Goal: Information Seeking & Learning: Learn about a topic

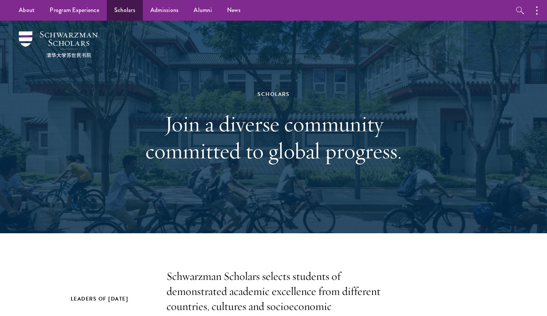
click at [128, 14] on link "Scholars" at bounding box center [125, 10] width 36 height 21
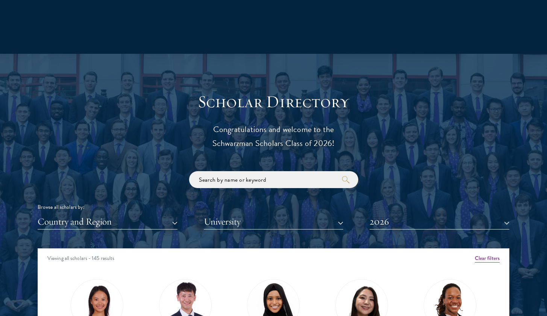
scroll to position [806, 0]
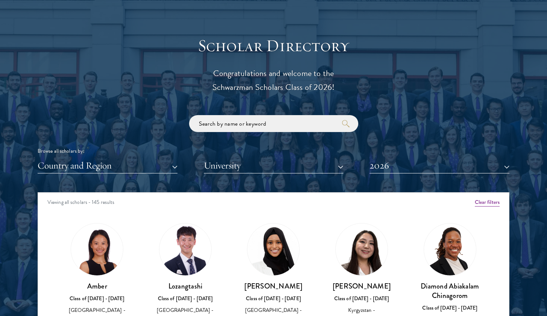
click at [231, 164] on button "University" at bounding box center [274, 165] width 140 height 15
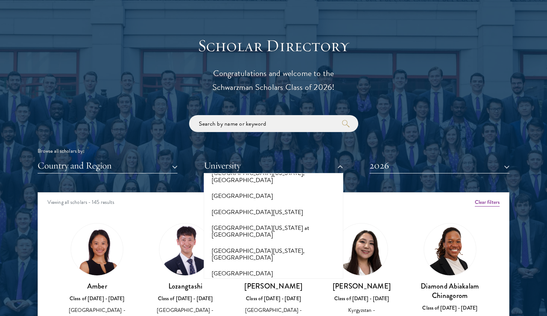
scroll to position [5574, 0]
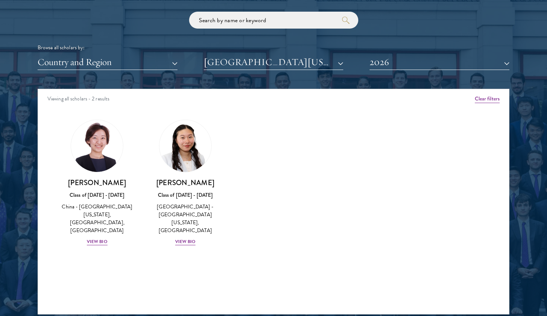
scroll to position [914, 0]
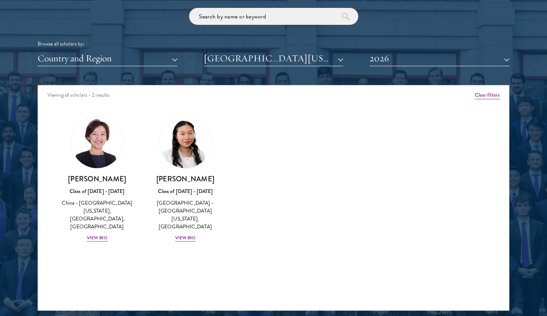
click at [337, 157] on div "Amber Class of 2025 - 2026 China - Peking University View Bio Cirenquji Class o…" at bounding box center [273, 185] width 471 height 158
click at [374, 59] on button "2026" at bounding box center [440, 58] width 140 height 15
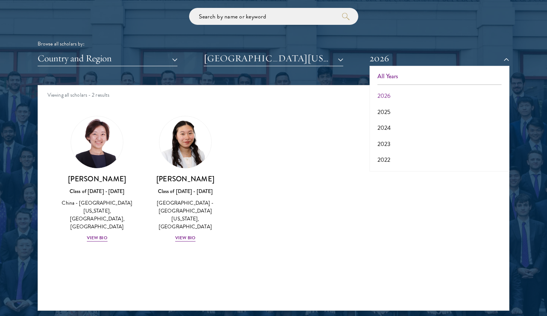
click at [387, 70] on button "All Years" at bounding box center [439, 76] width 135 height 16
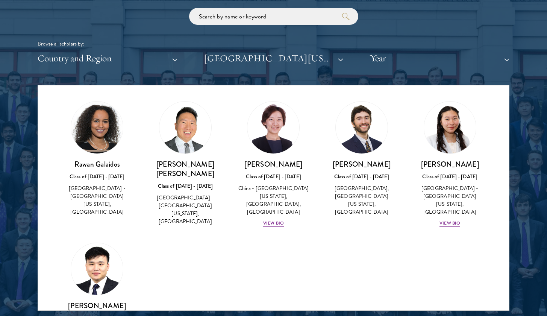
scroll to position [15, 0]
drag, startPoint x: 334, startPoint y: 163, endPoint x: 388, endPoint y: 164, distance: 54.2
click at [388, 164] on h3 "[PERSON_NAME]" at bounding box center [361, 163] width 73 height 9
copy h3 "[PERSON_NAME]"
drag, startPoint x: 74, startPoint y: 162, endPoint x: 127, endPoint y: 162, distance: 53.8
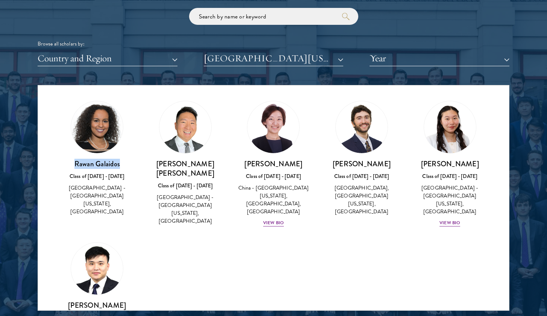
click at [127, 162] on h3 "Rawan Galaidos" at bounding box center [97, 163] width 73 height 9
copy h3 "Rawan Galaidos"
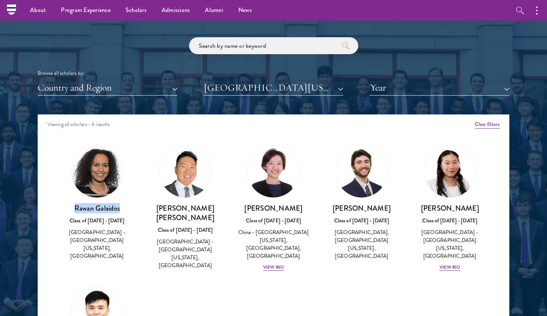
scroll to position [880, 0]
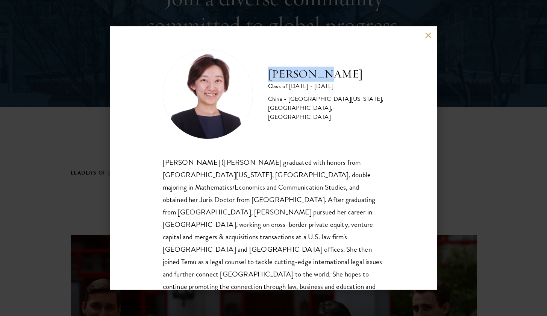
drag, startPoint x: 270, startPoint y: 79, endPoint x: 331, endPoint y: 80, distance: 61.7
click at [331, 79] on h2 "[PERSON_NAME]" at bounding box center [326, 74] width 117 height 15
copy h2 "[PERSON_NAME]"
click at [428, 37] on button at bounding box center [428, 35] width 6 height 6
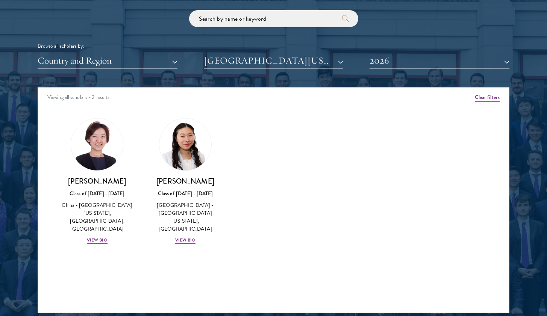
scroll to position [912, 0]
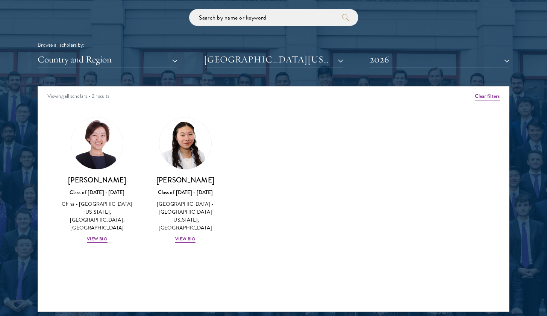
click at [384, 54] on button "2026" at bounding box center [440, 59] width 140 height 15
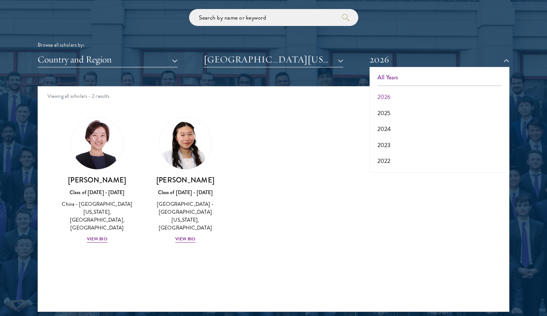
click at [386, 72] on button "All Years" at bounding box center [439, 78] width 135 height 16
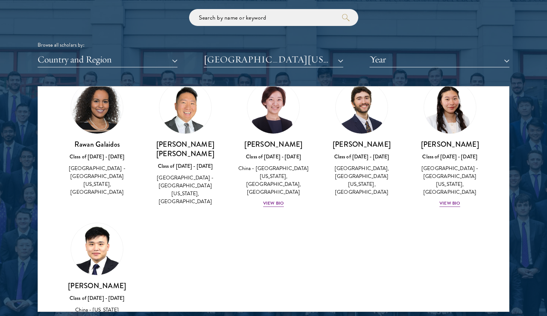
scroll to position [38, 0]
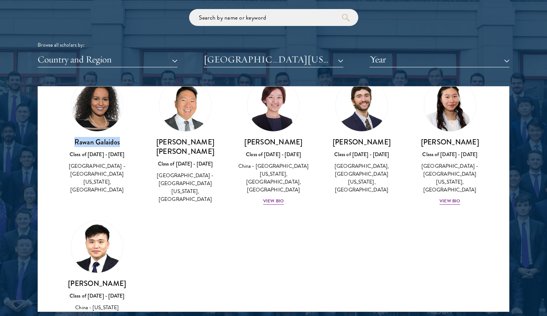
drag, startPoint x: 69, startPoint y: 142, endPoint x: 128, endPoint y: 142, distance: 59.0
click at [128, 142] on h3 "Rawan Galaidos" at bounding box center [97, 141] width 73 height 9
copy h3 "Rawan Galaidos"
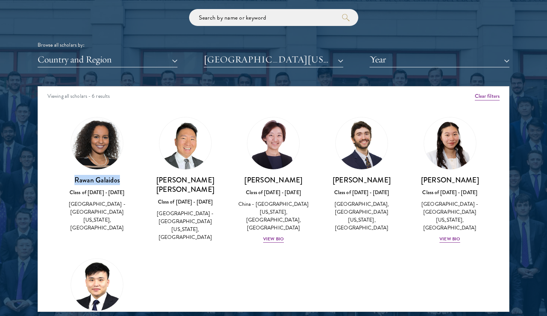
scroll to position [0, 0]
